Goal: Information Seeking & Learning: Learn about a topic

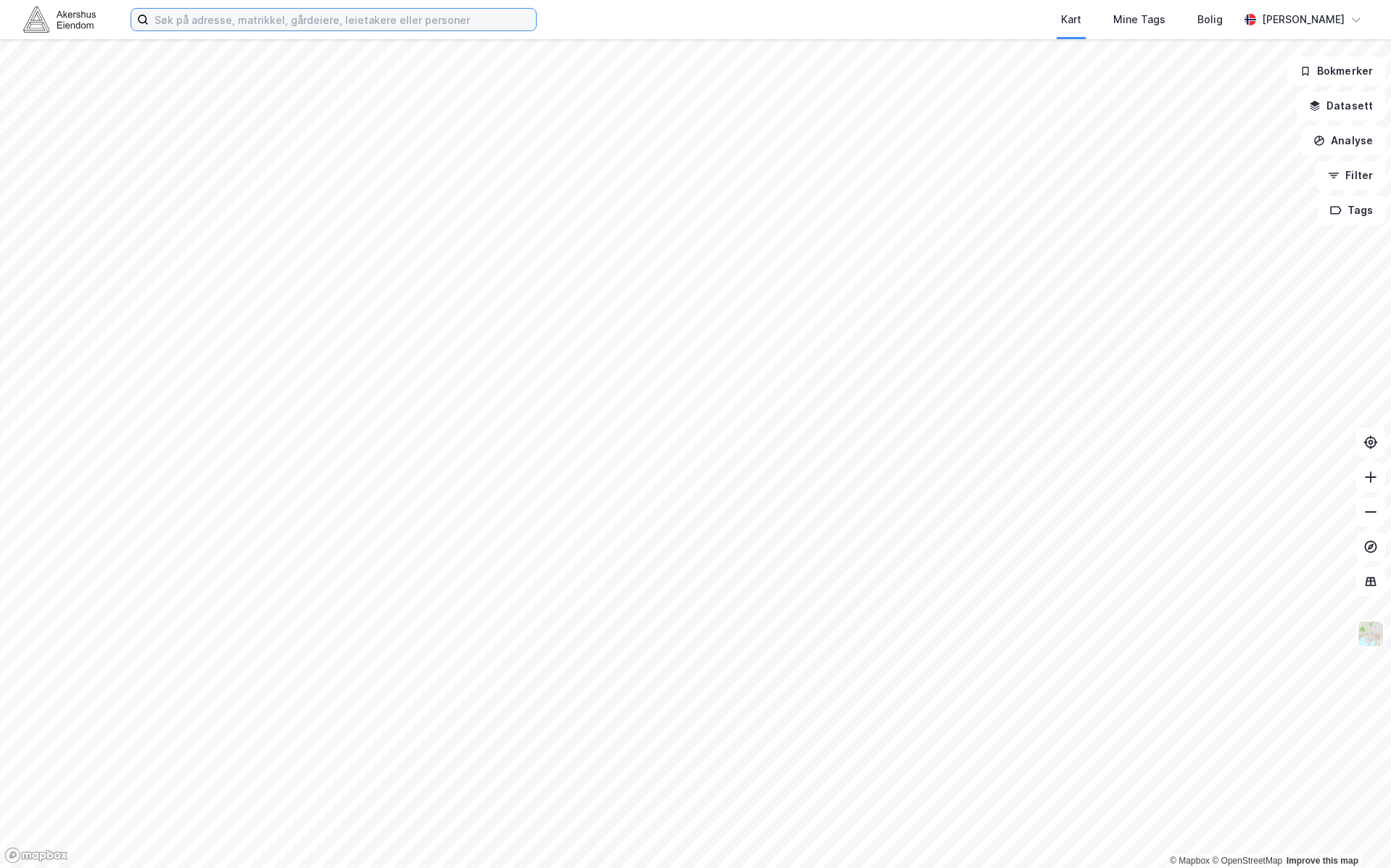
click at [410, 16] on input at bounding box center [342, 20] width 388 height 22
paste input "[GEOGRAPHIC_DATA][STREET_ADDRESS]"
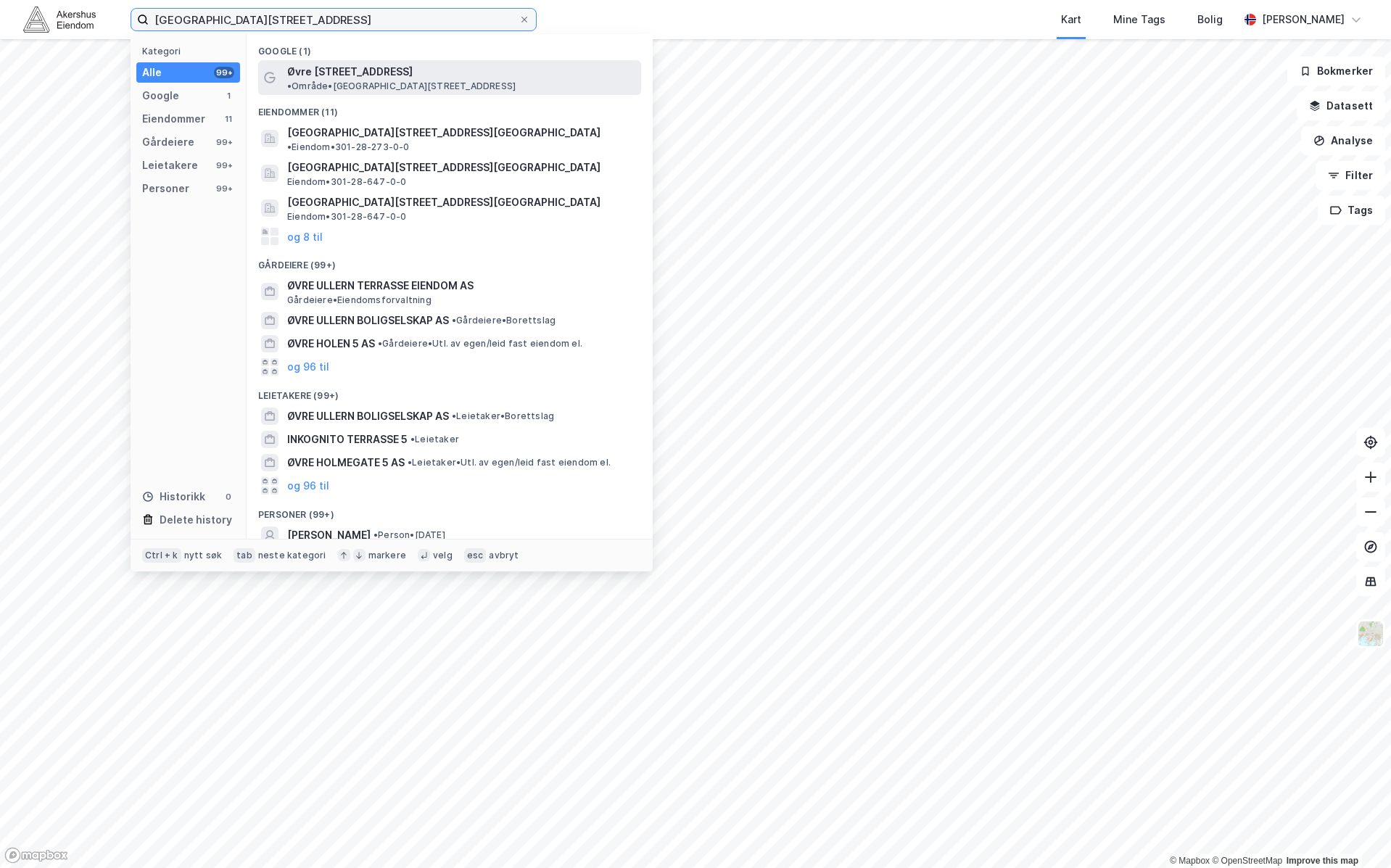
type input "[GEOGRAPHIC_DATA][STREET_ADDRESS]"
click at [370, 74] on span "Øvre [STREET_ADDRESS]" at bounding box center [350, 72] width 126 height 17
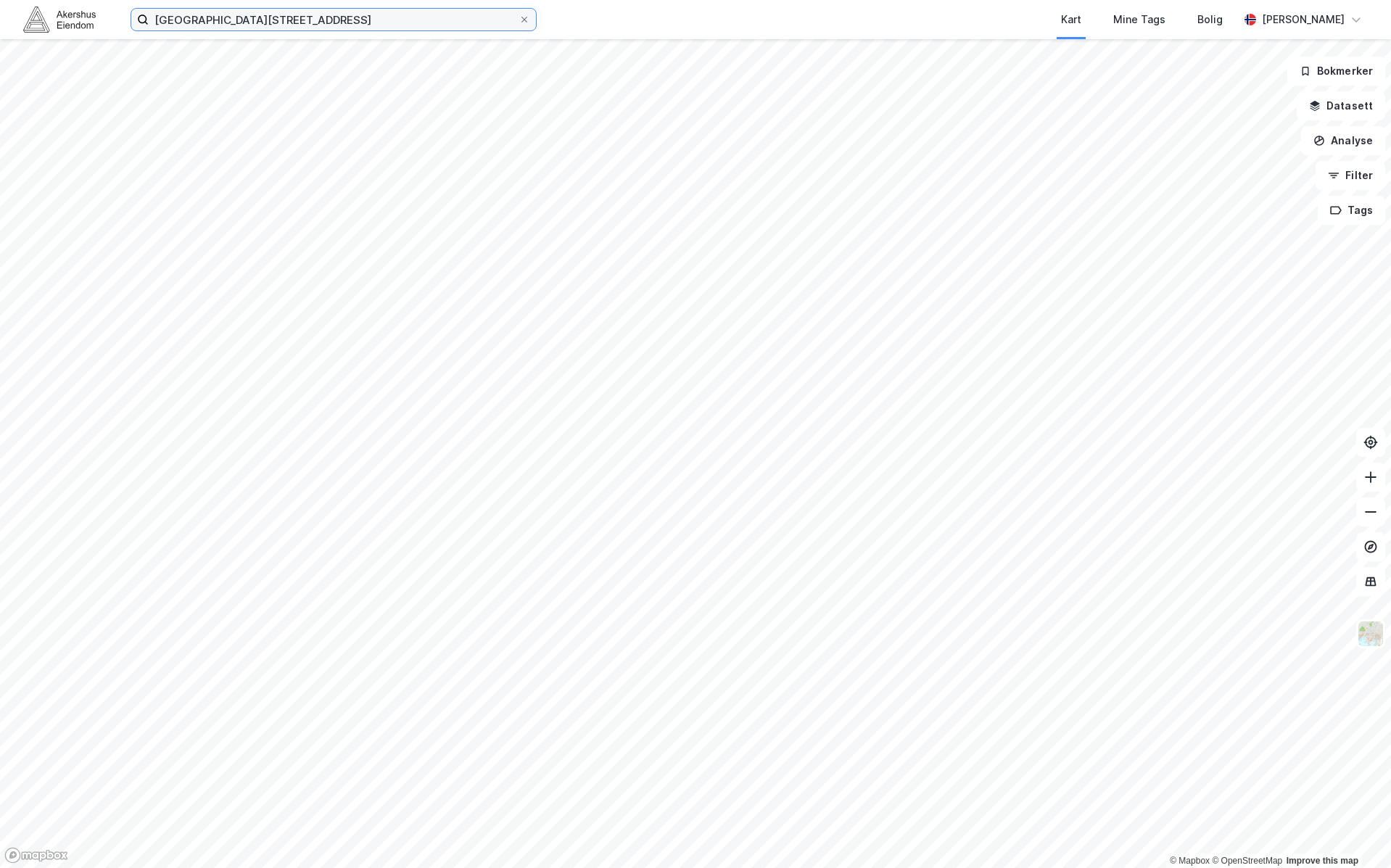
click at [351, 21] on input "[GEOGRAPHIC_DATA][STREET_ADDRESS]" at bounding box center [333, 20] width 369 height 22
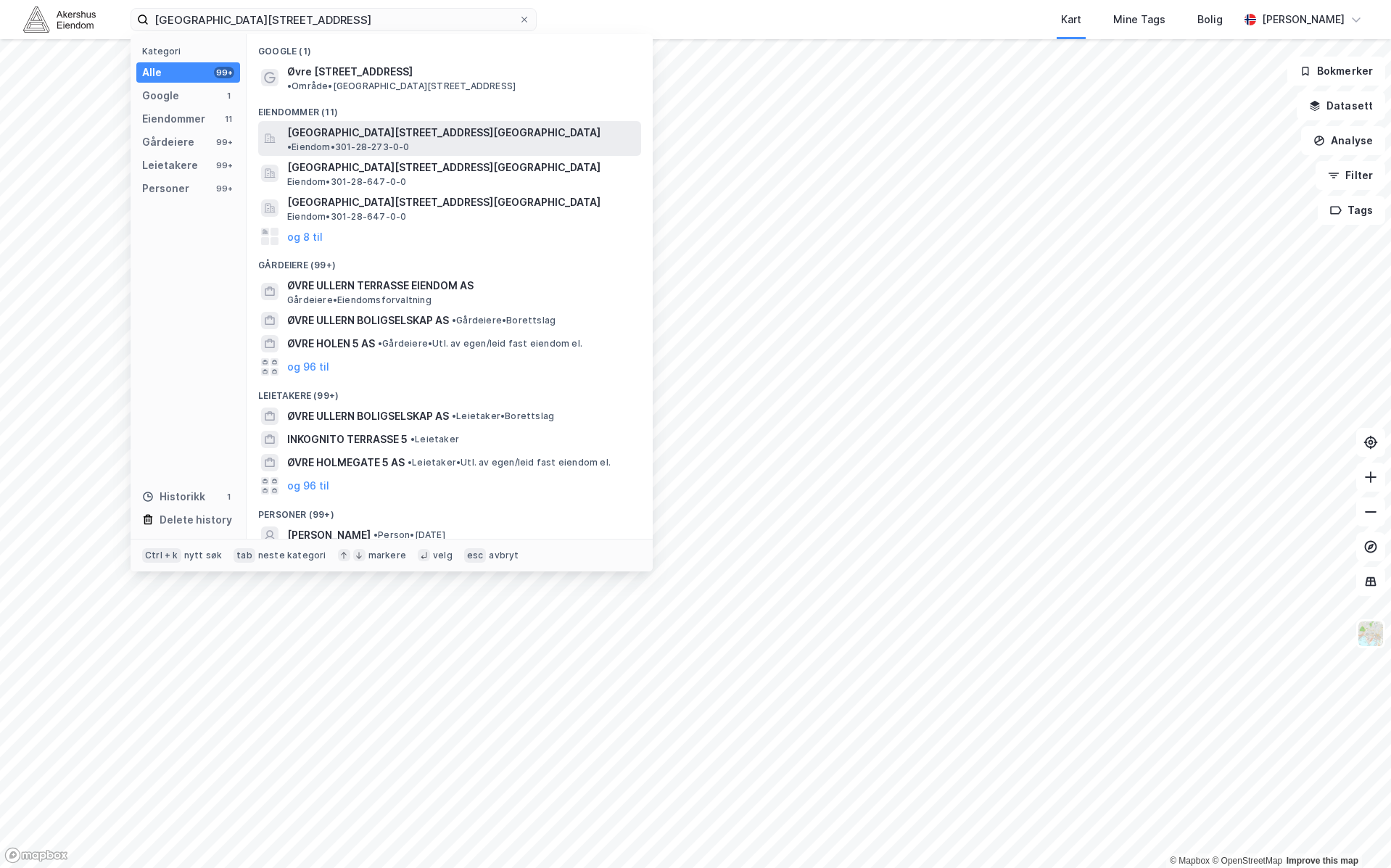
click at [380, 124] on span "[GEOGRAPHIC_DATA][STREET_ADDRESS][GEOGRAPHIC_DATA]" at bounding box center [444, 132] width 313 height 17
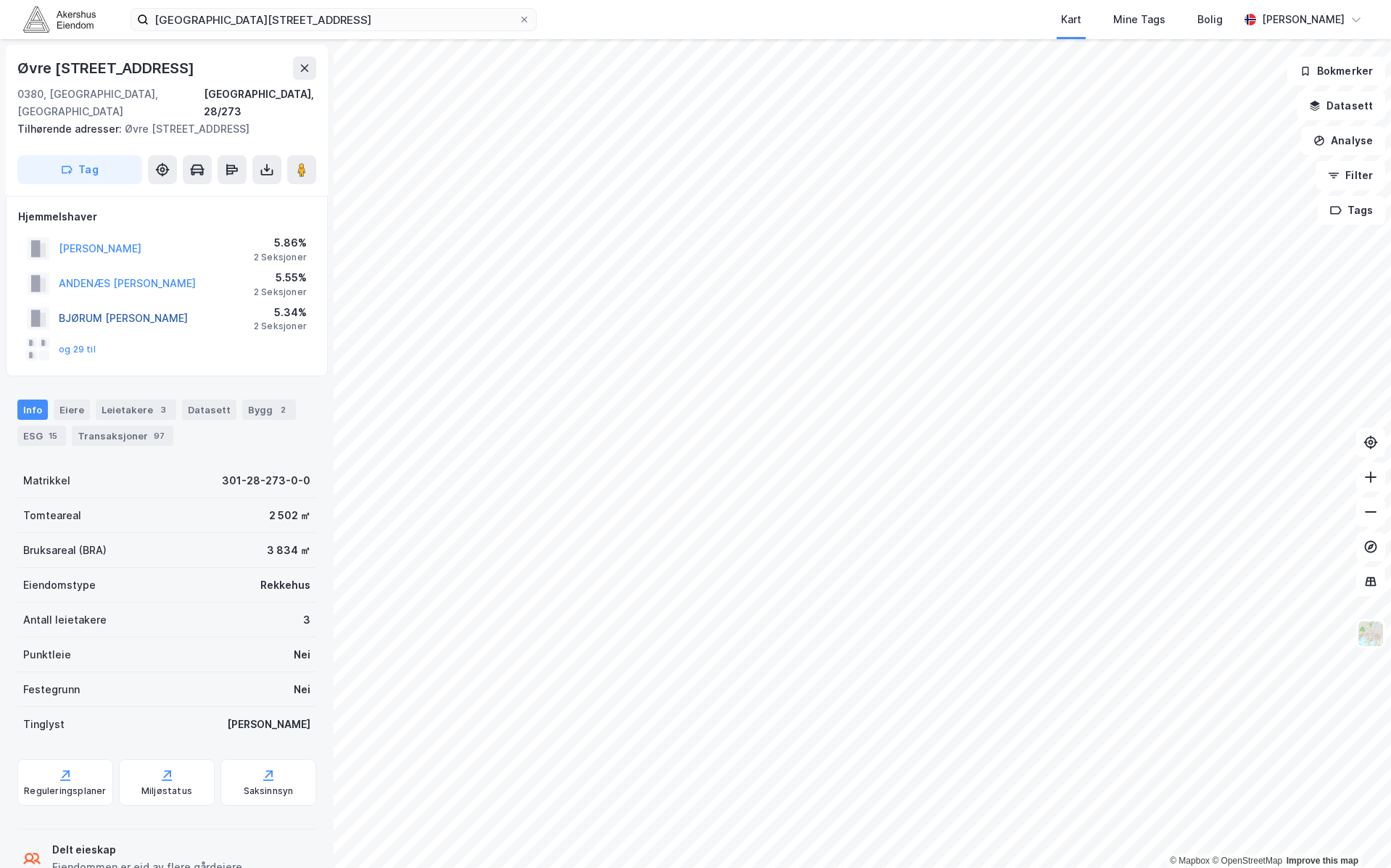
click at [0, 0] on button "BJØRUM [PERSON_NAME]" at bounding box center [0, 0] width 0 height 0
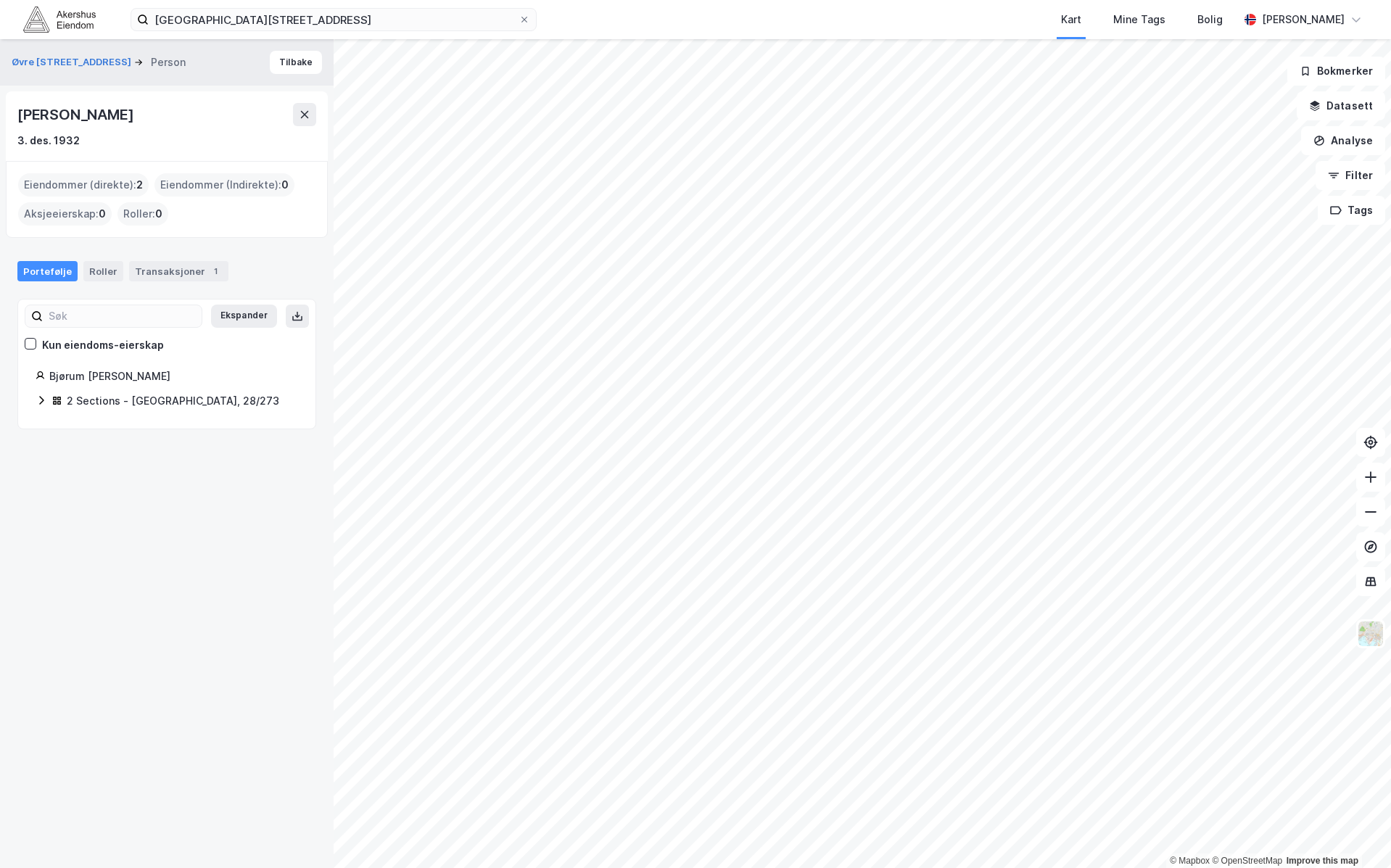
click at [115, 403] on div "2 Sections - [GEOGRAPHIC_DATA], 28/273" at bounding box center [173, 400] width 213 height 17
click at [163, 426] on link "[GEOGRAPHIC_DATA], 28/273/0/14" at bounding box center [169, 435] width 109 height 30
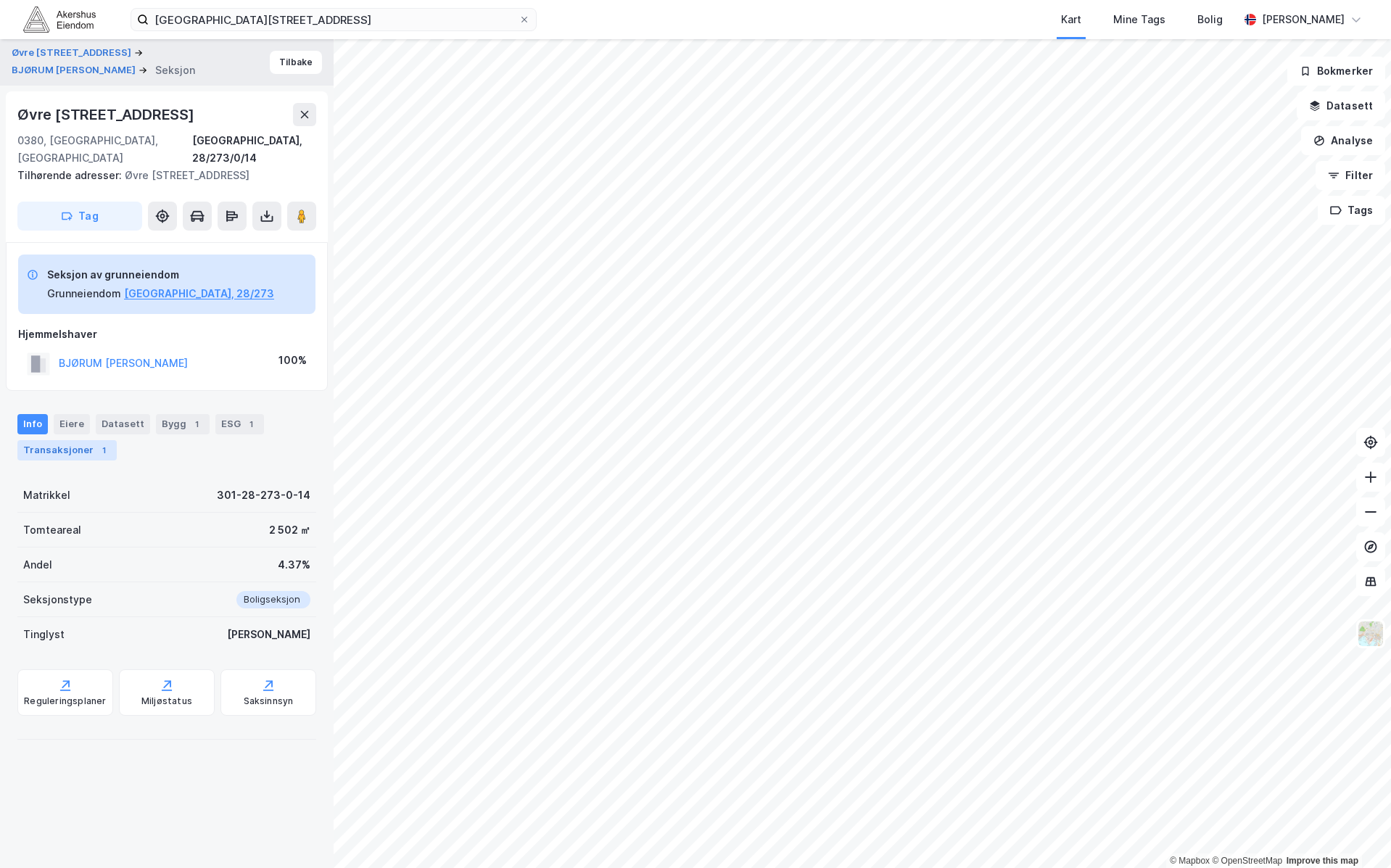
click at [62, 440] on div "Transaksjoner 1" at bounding box center [67, 450] width 100 height 20
